Goal: Information Seeking & Learning: Learn about a topic

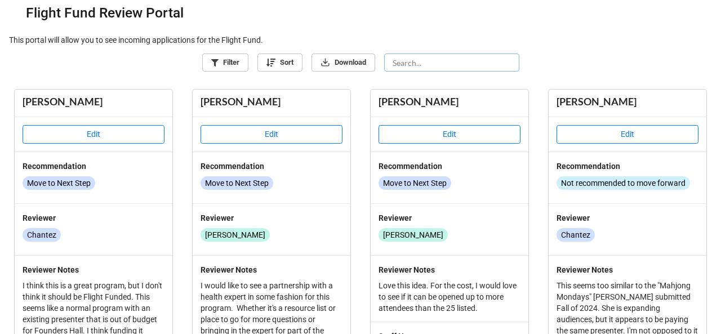
click at [464, 57] on input "text" at bounding box center [451, 63] width 135 height 18
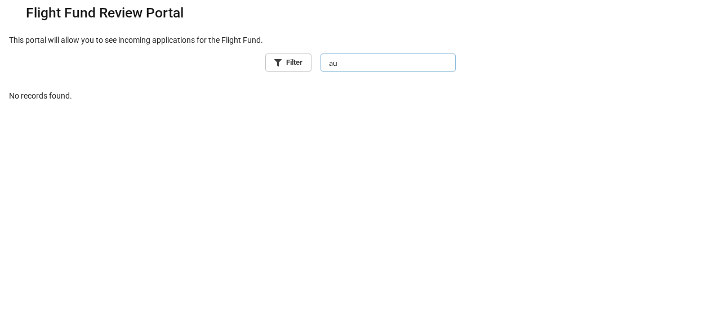
type input "a"
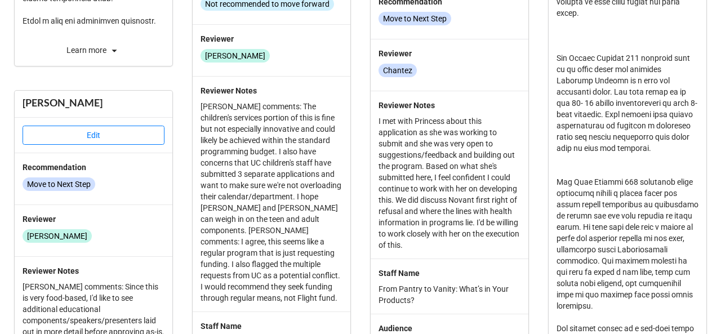
scroll to position [1313, 0]
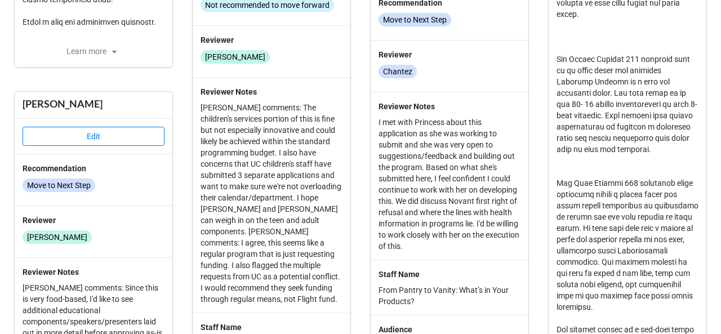
click at [91, 58] on div "Learn more" at bounding box center [94, 51] width 158 height 14
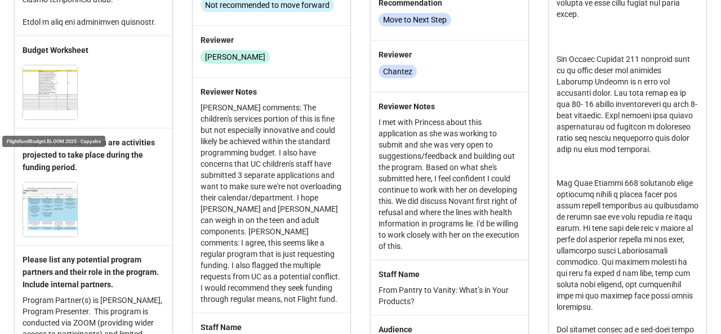
click at [41, 108] on img at bounding box center [50, 92] width 54 height 54
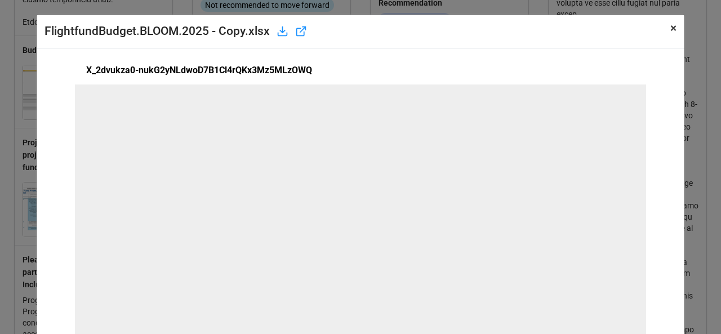
click at [670, 32] on span "×" at bounding box center [673, 28] width 6 height 14
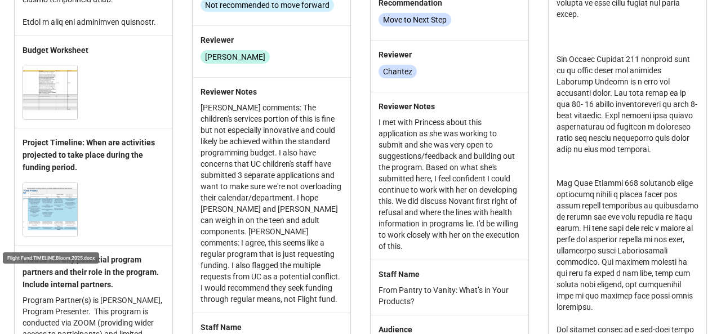
click at [72, 213] on img at bounding box center [50, 209] width 54 height 54
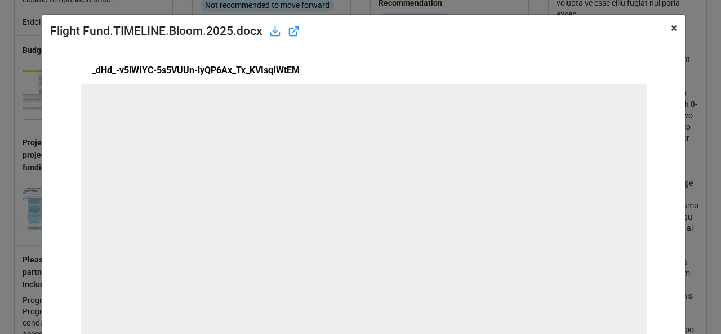
click at [671, 26] on span "×" at bounding box center [674, 28] width 6 height 14
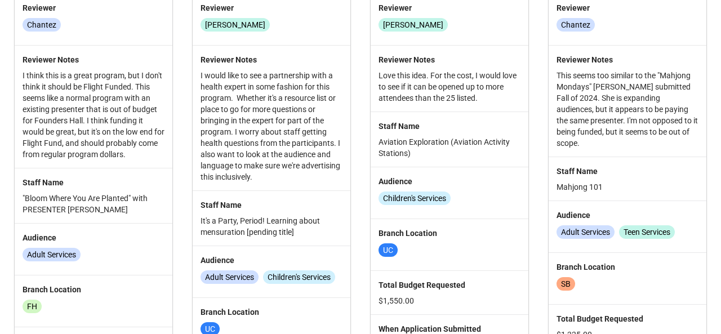
scroll to position [0, 0]
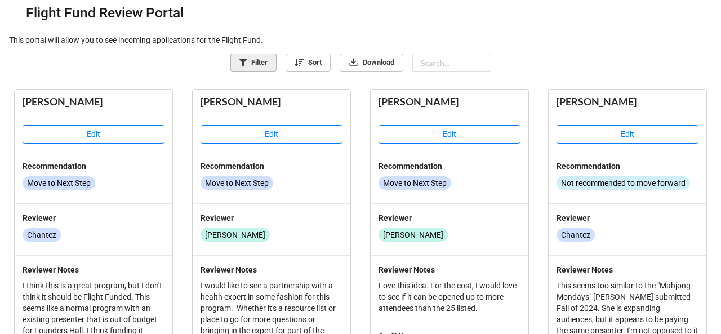
click at [242, 54] on link "Filter" at bounding box center [253, 63] width 46 height 18
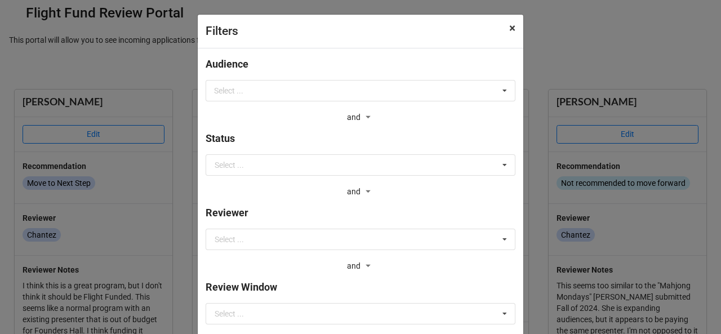
click at [514, 28] on button "× Close" at bounding box center [512, 29] width 22 height 28
